Goal: Task Accomplishment & Management: Manage account settings

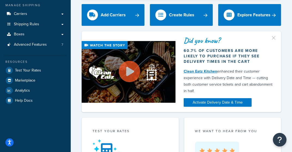
scroll to position [77, 0]
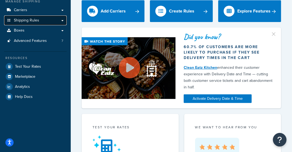
click at [33, 21] on span "Shipping Rules" at bounding box center [26, 20] width 25 height 5
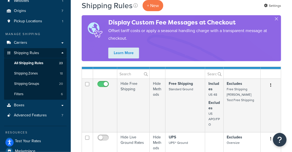
scroll to position [58, 0]
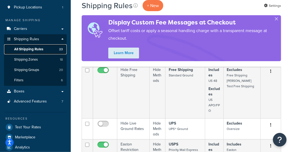
click at [39, 49] on span "All Shipping Rules" at bounding box center [28, 49] width 29 height 5
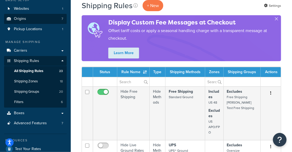
scroll to position [47, 0]
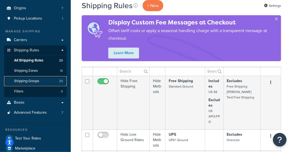
click at [38, 79] on span "Shipping Groups" at bounding box center [26, 81] width 25 height 5
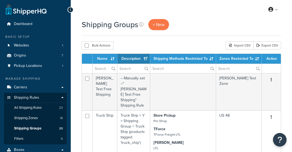
select select "15"
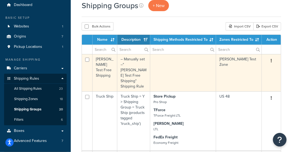
scroll to position [15, 0]
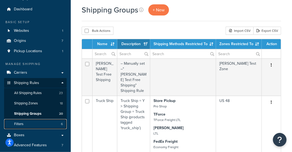
click at [28, 121] on link "Filters 6" at bounding box center [35, 124] width 63 height 10
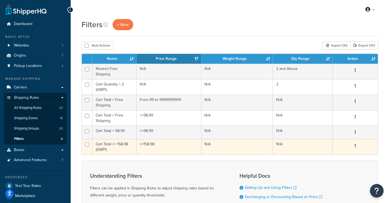
scroll to position [9, 0]
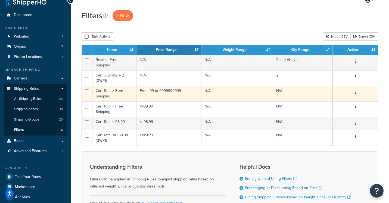
click at [113, 90] on td "Cart Total > Free Shipping" at bounding box center [114, 93] width 44 height 15
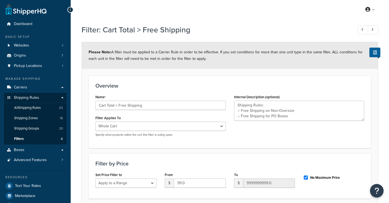
select select "range"
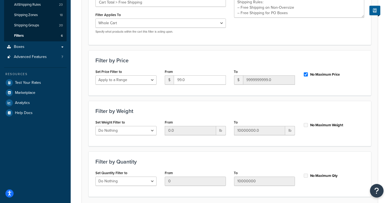
scroll to position [107, 0]
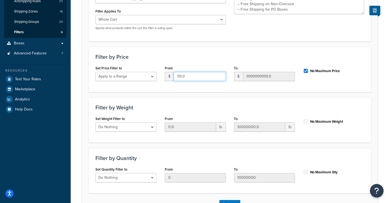
click at [180, 76] on input "99.0" at bounding box center [200, 76] width 52 height 9
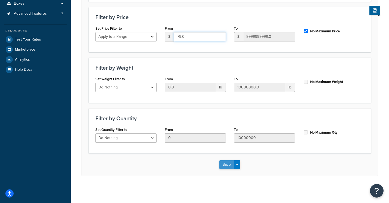
type input "79.0"
click at [225, 161] on button "Save" at bounding box center [226, 164] width 15 height 9
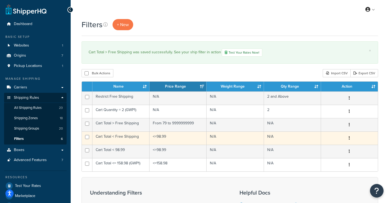
click at [123, 136] on td "Cart Total < Free Shipping" at bounding box center [120, 137] width 57 height 13
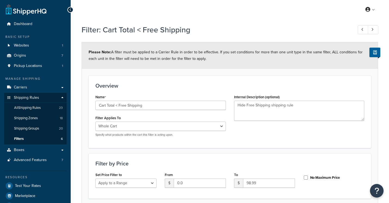
select select "range"
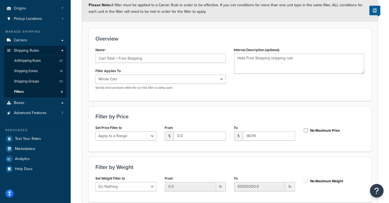
scroll to position [51, 0]
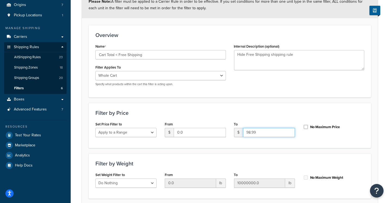
click at [248, 131] on input "98.99" at bounding box center [269, 132] width 52 height 9
type input "78.99"
click at [273, 107] on div "Filter by Price Set Price Filter to Do Nothing Apply to a Range From $ 0.0 To $…" at bounding box center [230, 125] width 282 height 45
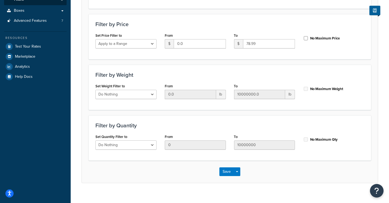
scroll to position [146, 0]
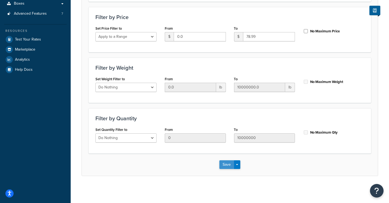
click at [225, 165] on button "Save" at bounding box center [226, 164] width 15 height 9
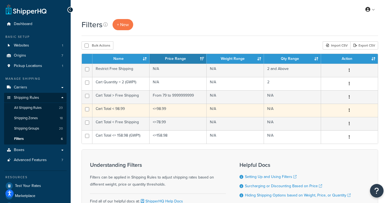
click at [102, 109] on td "Cart Total < 98.99" at bounding box center [120, 110] width 57 height 13
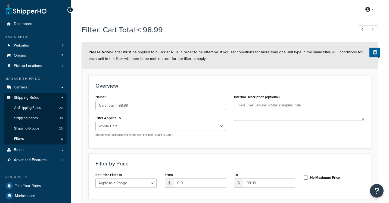
select select "range"
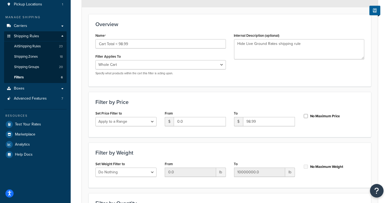
scroll to position [67, 0]
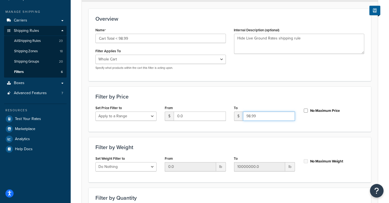
click at [248, 115] on input "98.99" at bounding box center [269, 115] width 52 height 9
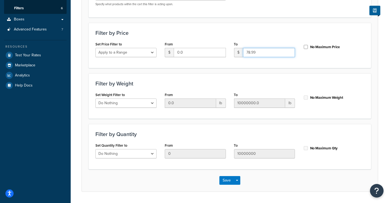
scroll to position [146, 0]
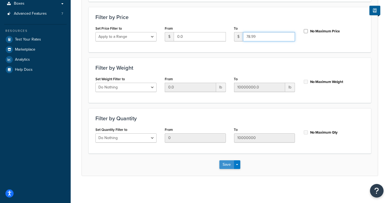
type input "78.99"
click at [223, 161] on button "Save" at bounding box center [226, 164] width 15 height 9
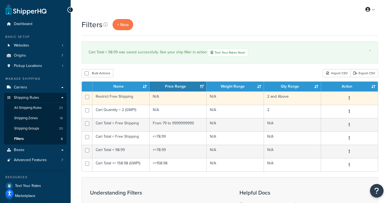
click at [116, 99] on td "Restrict Free Shipping" at bounding box center [120, 97] width 57 height 13
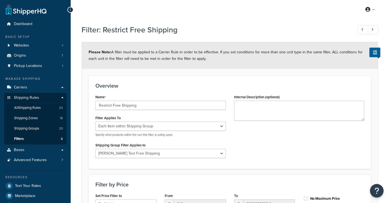
select select "ITEM"
select select "287112"
select select "range"
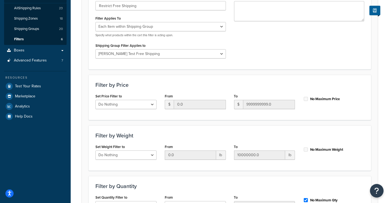
scroll to position [167, 0]
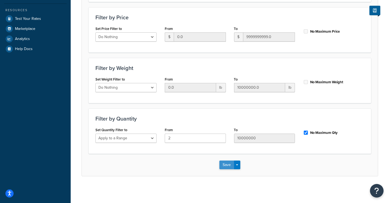
click at [223, 164] on button "Save" at bounding box center [226, 164] width 15 height 9
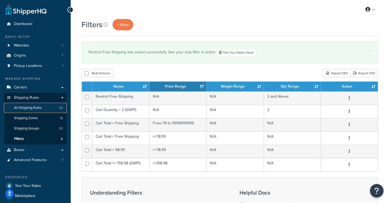
click at [35, 106] on span "All Shipping Rules" at bounding box center [27, 107] width 27 height 5
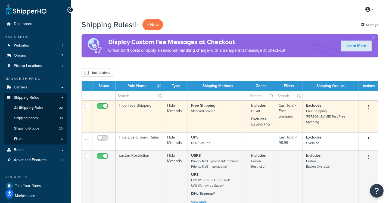
click at [140, 108] on td "Hide Free Shipping" at bounding box center [140, 116] width 48 height 32
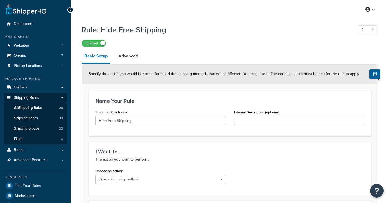
select select "HIDE"
click at [21, 137] on span "Filters" at bounding box center [18, 138] width 9 height 5
click at [25, 139] on link "Filters 6" at bounding box center [35, 139] width 63 height 10
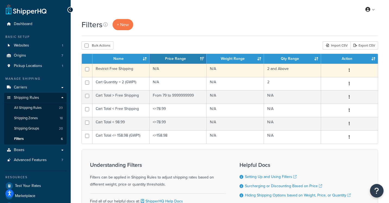
click at [122, 71] on td "Restrict Free Shipping" at bounding box center [120, 70] width 57 height 13
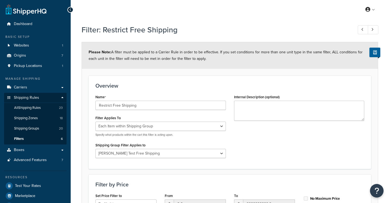
select select "ITEM"
select select "287112"
select select "range"
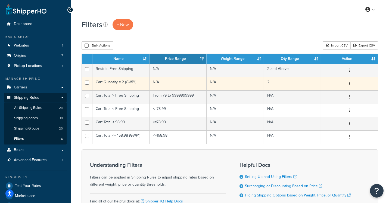
click at [111, 83] on td "Cart Quantity = 2 (GWP1)" at bounding box center [120, 83] width 57 height 13
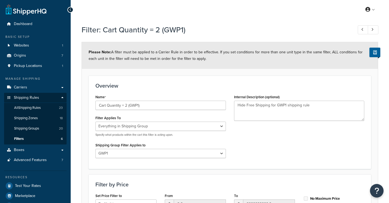
select select "SHIPPING_GROUP"
select select "301207"
select select "range"
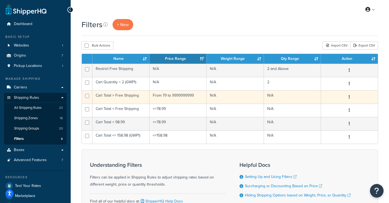
click at [115, 95] on td "Cart Total > Free Shipping" at bounding box center [120, 96] width 57 height 13
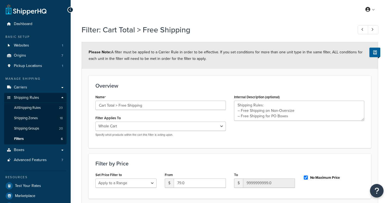
select select "range"
